Goal: Transaction & Acquisition: Purchase product/service

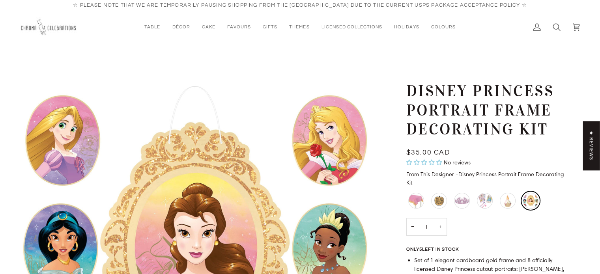
drag, startPoint x: 556, startPoint y: 112, endPoint x: 450, endPoint y: 116, distance: 106.2
click at [452, 116] on h1 "Disney Princess Portrait Frame Decorating Kit" at bounding box center [483, 111] width 152 height 58
click at [412, 90] on h1 "Disney Princess Portrait Frame Decorating Kit" at bounding box center [483, 111] width 152 height 58
click at [412, 89] on h1 "Disney Princess Portrait Frame Decorating Kit" at bounding box center [483, 111] width 152 height 58
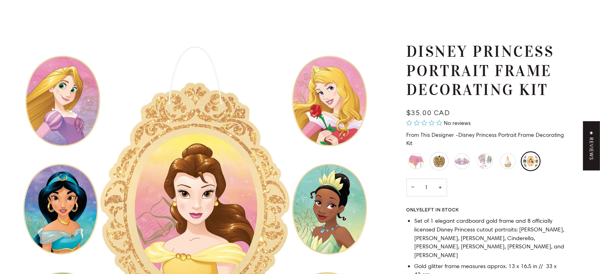
scroll to position [79, 0]
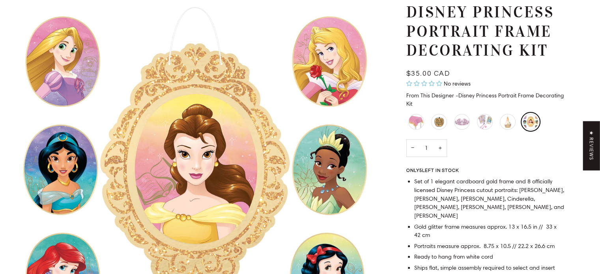
click at [357, 145] on img "Disney Princess Portrait Frame Decorating Kit" at bounding box center [195, 170] width 350 height 334
click at [460, 120] on div "Butterfly Tie On Glitter Tiaras" at bounding box center [462, 121] width 19 height 19
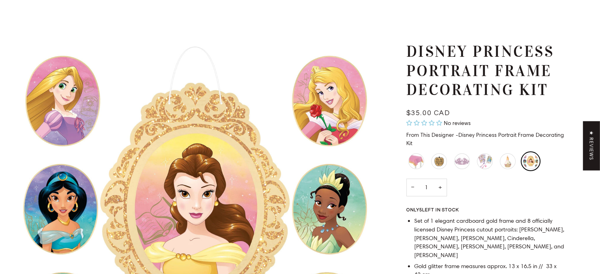
scroll to position [197, 0]
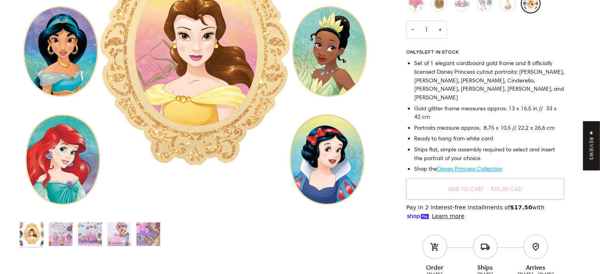
drag, startPoint x: 52, startPoint y: 242, endPoint x: 60, endPoint y: 237, distance: 9.0
click at [52, 242] on img "Disney Princess Portrait Frame Decorating Kit" at bounding box center [61, 235] width 24 height 24
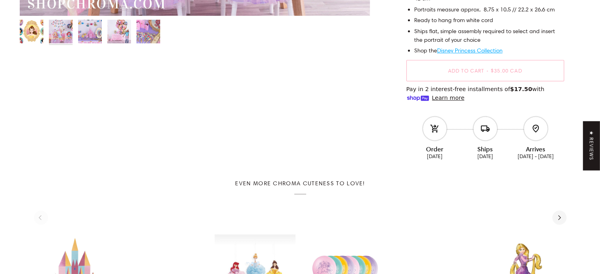
scroll to position [553, 0]
